Goal: Task Accomplishment & Management: Manage account settings

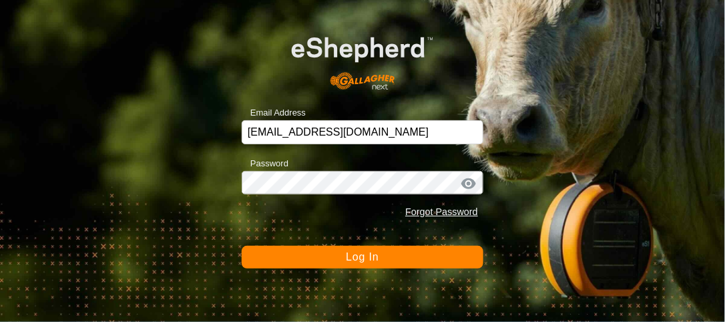
click at [110, 201] on div "Email Address [EMAIL_ADDRESS][DOMAIN_NAME] Password Forgot Password Log In" at bounding box center [362, 161] width 725 height 322
click at [371, 257] on span "Log In" at bounding box center [362, 256] width 33 height 11
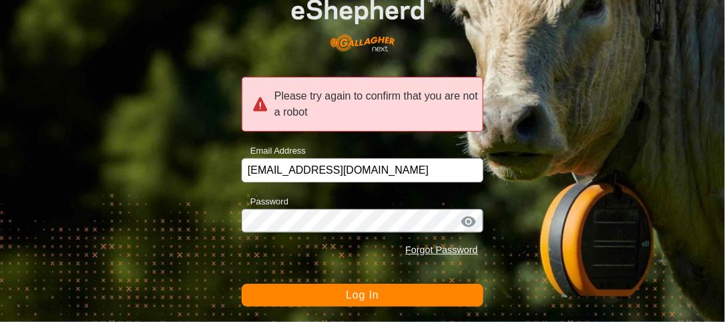
click at [367, 296] on span "Log In" at bounding box center [362, 294] width 33 height 11
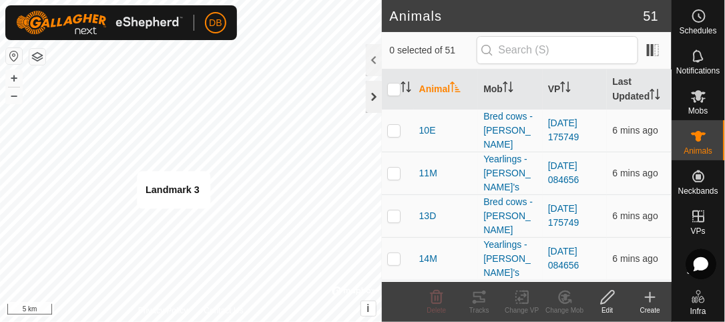
click at [371, 99] on div at bounding box center [374, 97] width 16 height 32
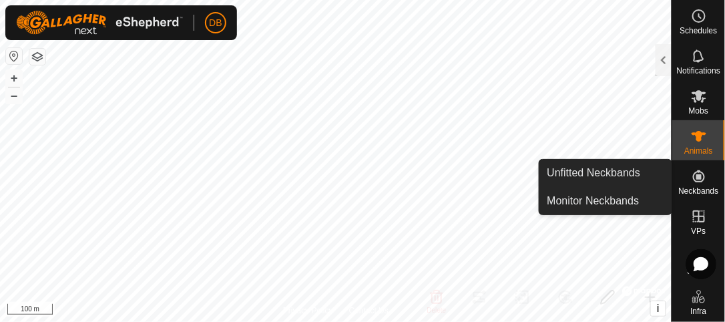
click at [699, 181] on icon at bounding box center [699, 176] width 12 height 12
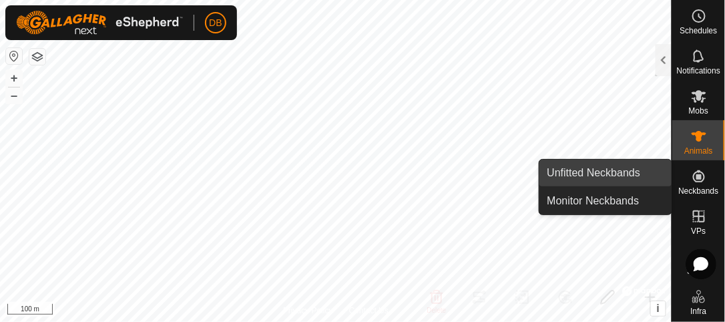
click at [601, 174] on link "Unfitted Neckbands" at bounding box center [606, 173] width 132 height 27
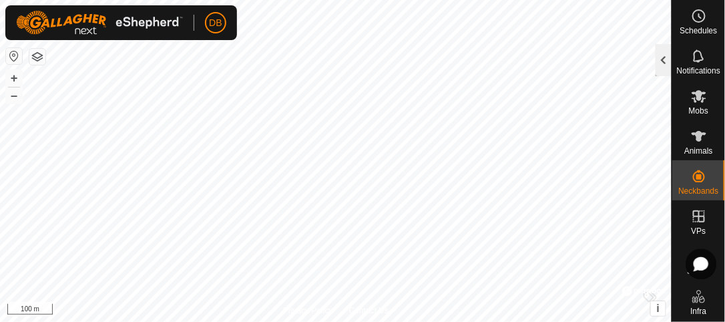
click at [664, 69] on div at bounding box center [664, 60] width 16 height 32
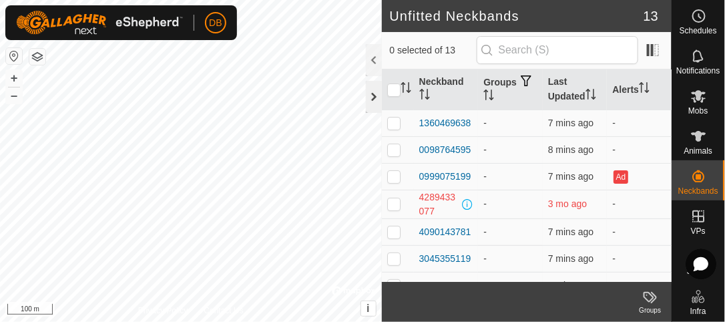
click at [372, 109] on div at bounding box center [374, 97] width 16 height 32
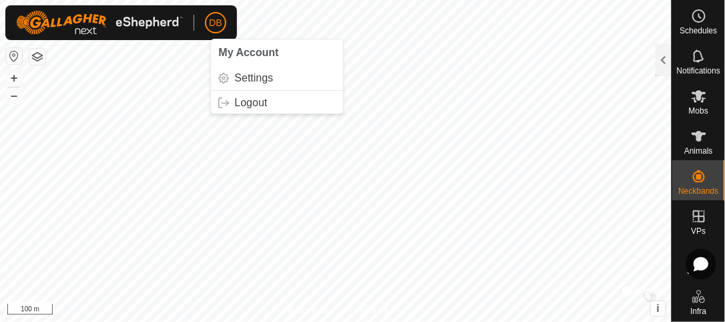
click at [218, 25] on span "DB" at bounding box center [215, 23] width 13 height 14
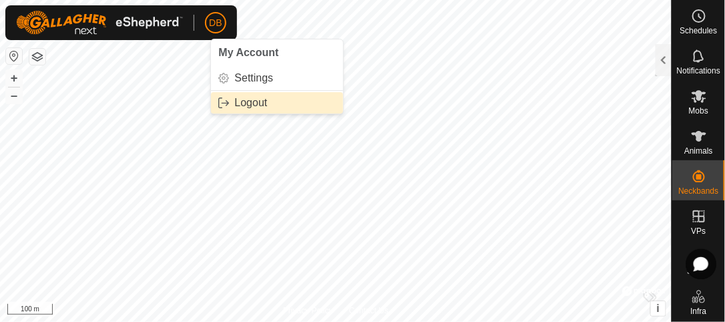
click at [253, 104] on link "Logout" at bounding box center [277, 102] width 132 height 21
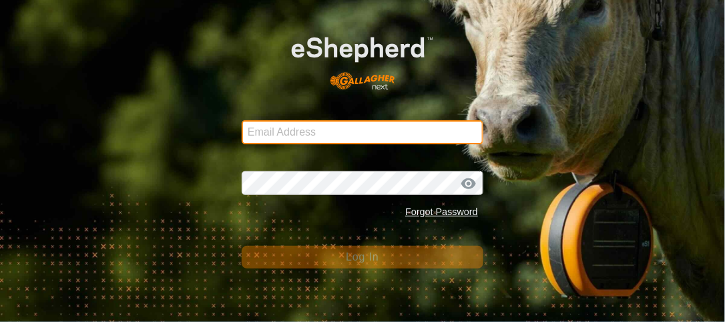
type input "[EMAIL_ADDRESS][DOMAIN_NAME]"
